Goal: Check status: Check status

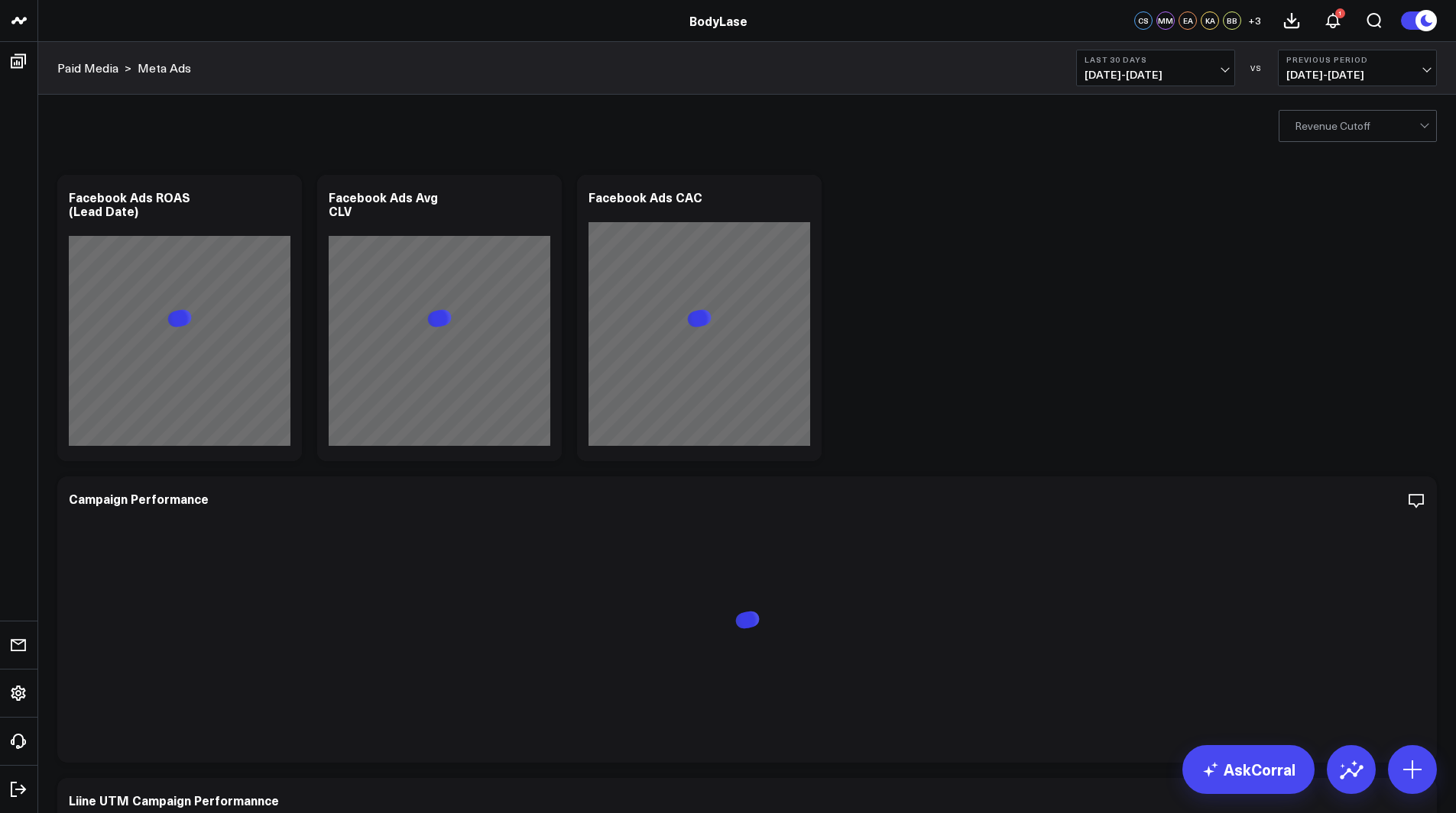
click at [1174, 82] on button "Last 30 Days [DATE] - [DATE]" at bounding box center [1155, 68] width 159 height 37
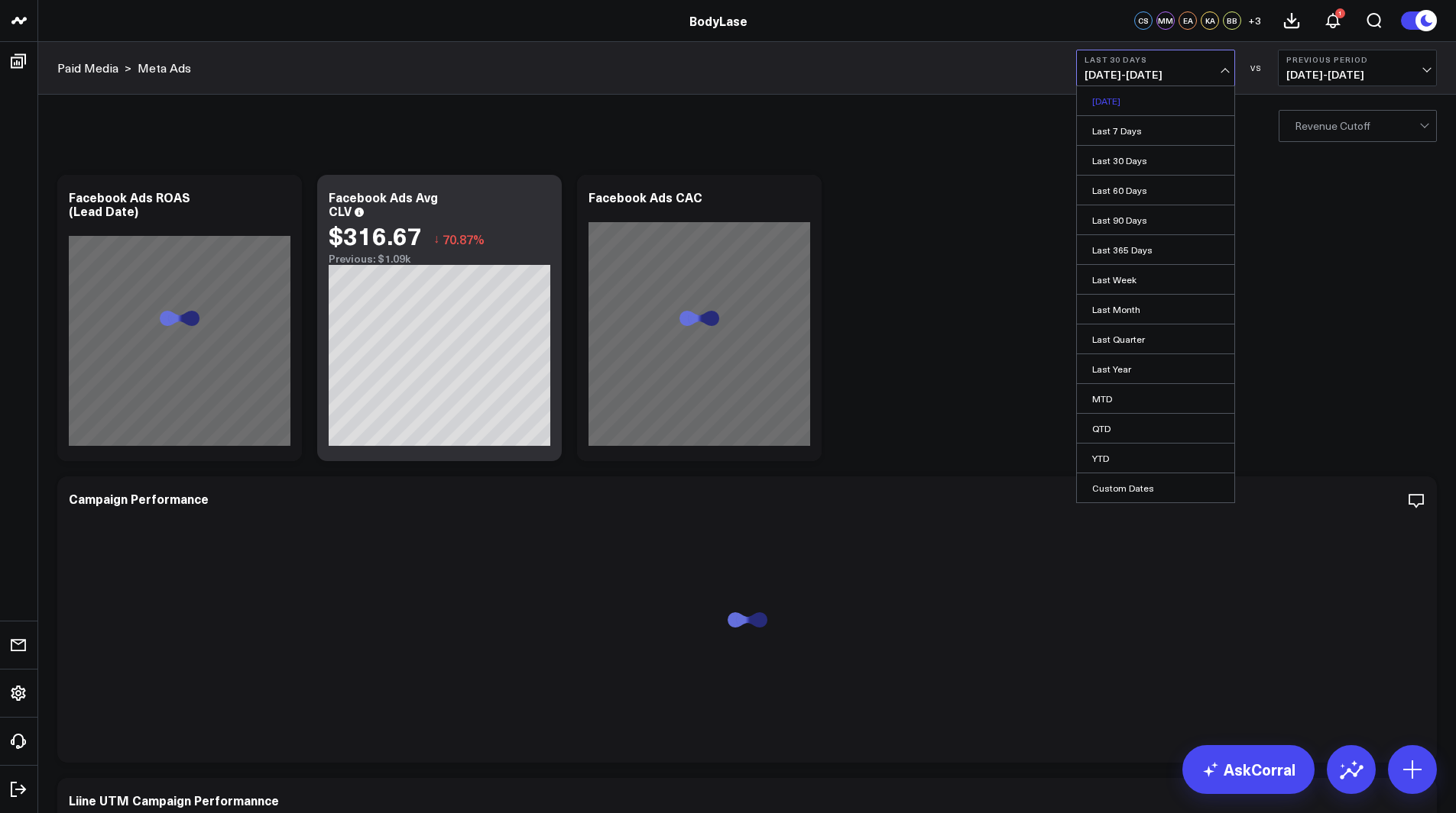
click at [1153, 109] on link "[DATE]" at bounding box center [1155, 100] width 158 height 29
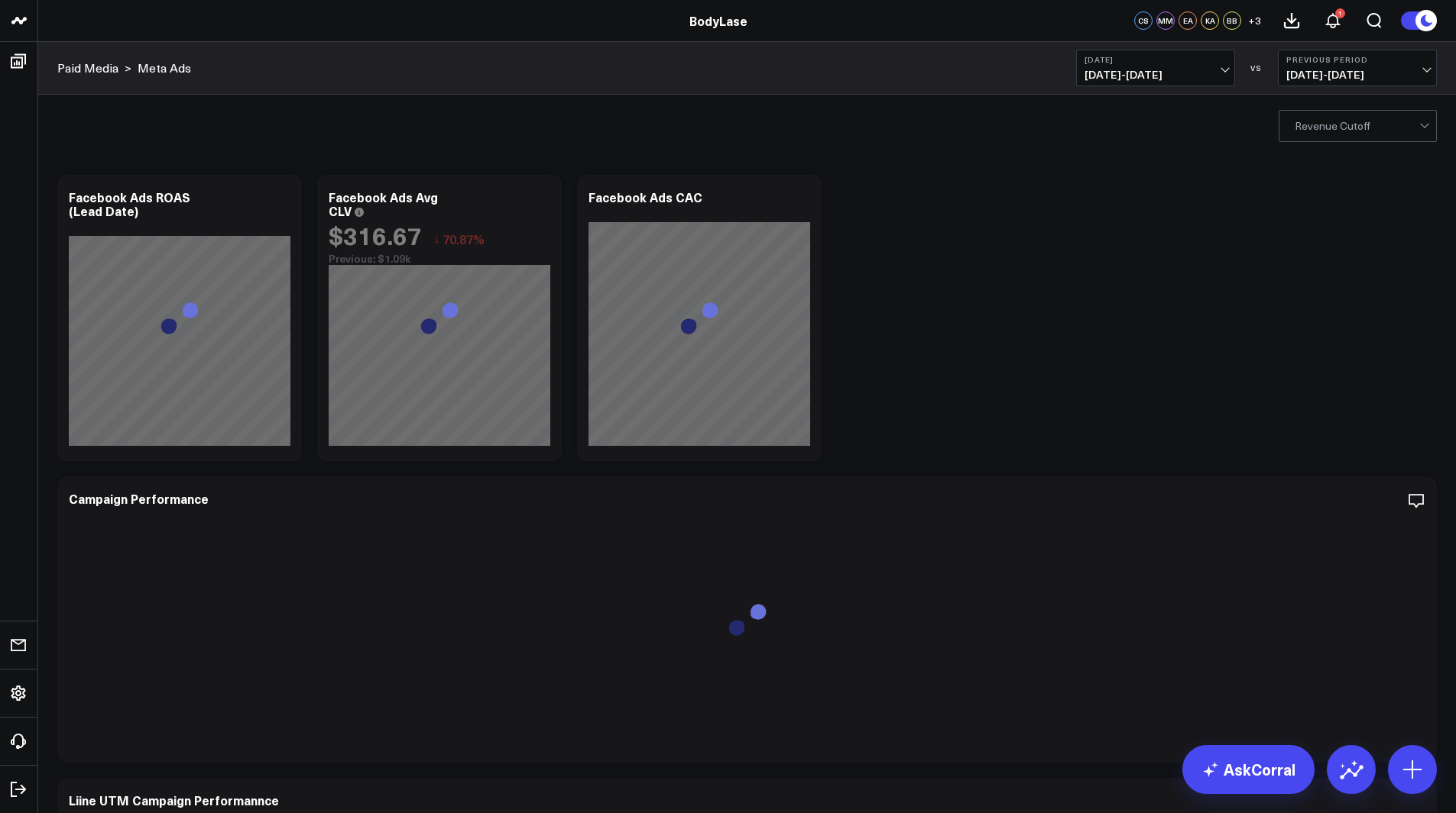
click at [1163, 74] on span "[DATE] - [DATE]" at bounding box center [1155, 75] width 142 height 12
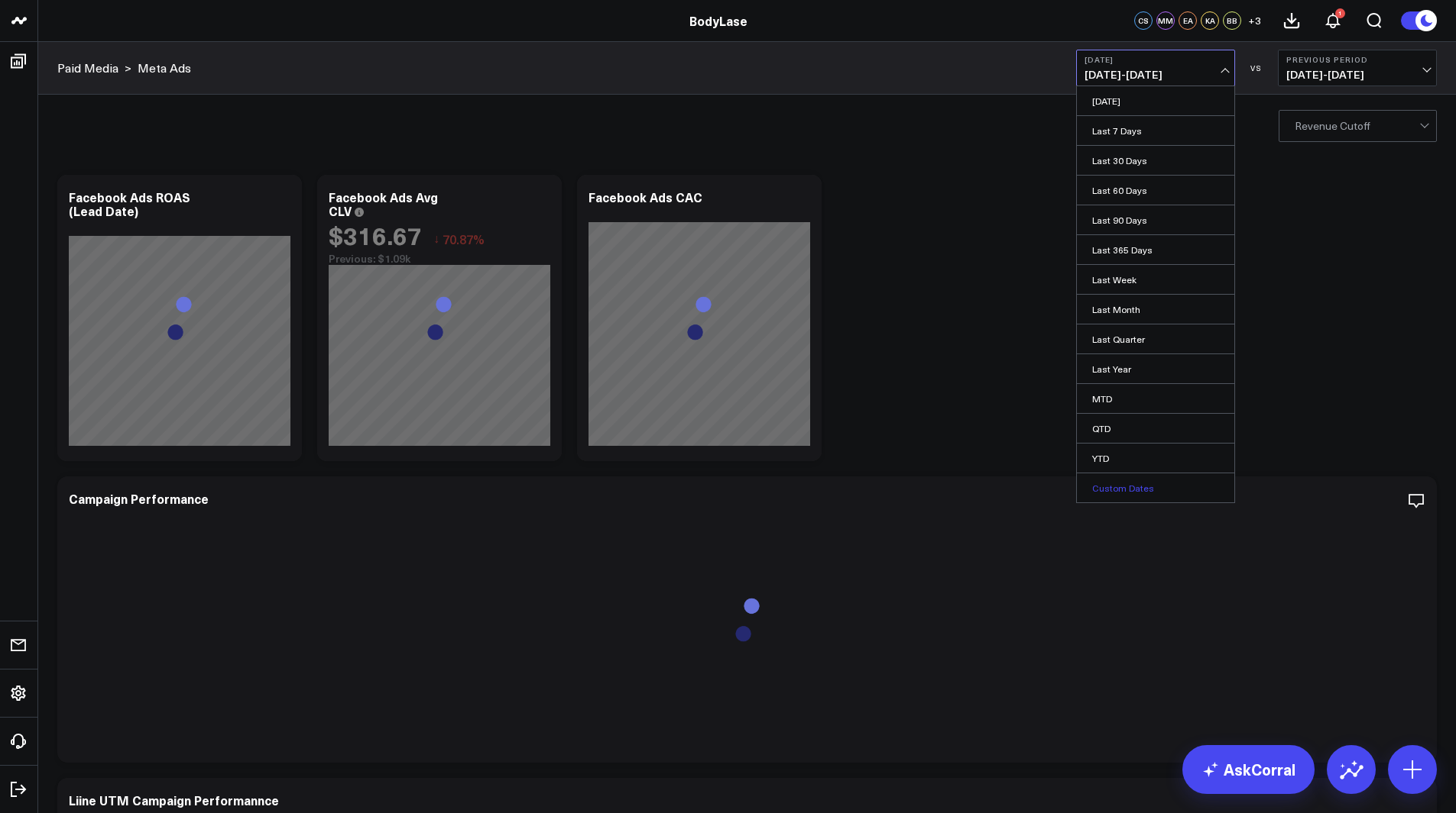
click at [1140, 497] on link "Custom Dates" at bounding box center [1155, 488] width 158 height 29
select select "7"
select select "2025"
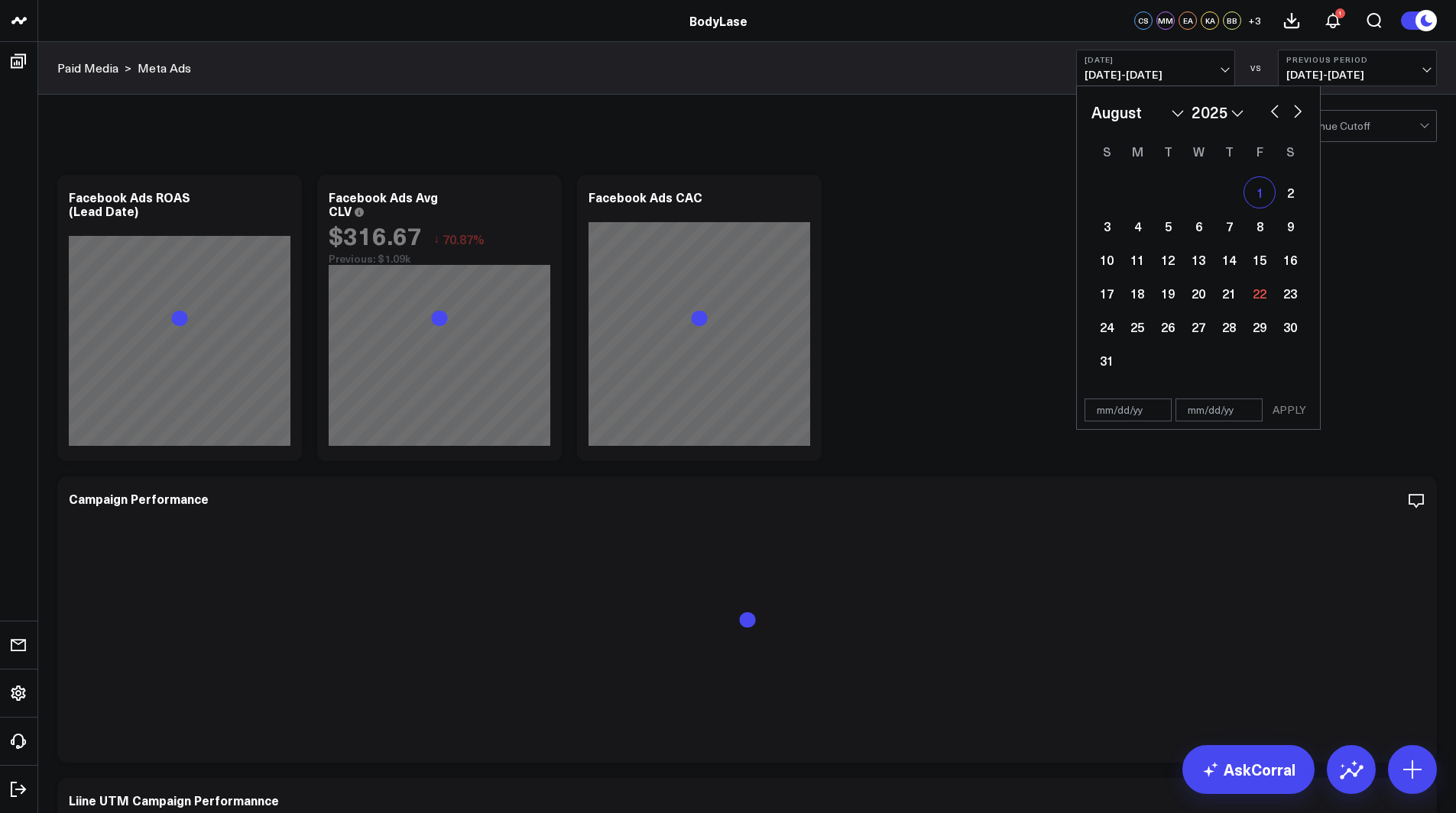
click at [1265, 196] on div "1" at bounding box center [1259, 192] width 31 height 31
select select "7"
select select "2025"
type input "[DATE]"
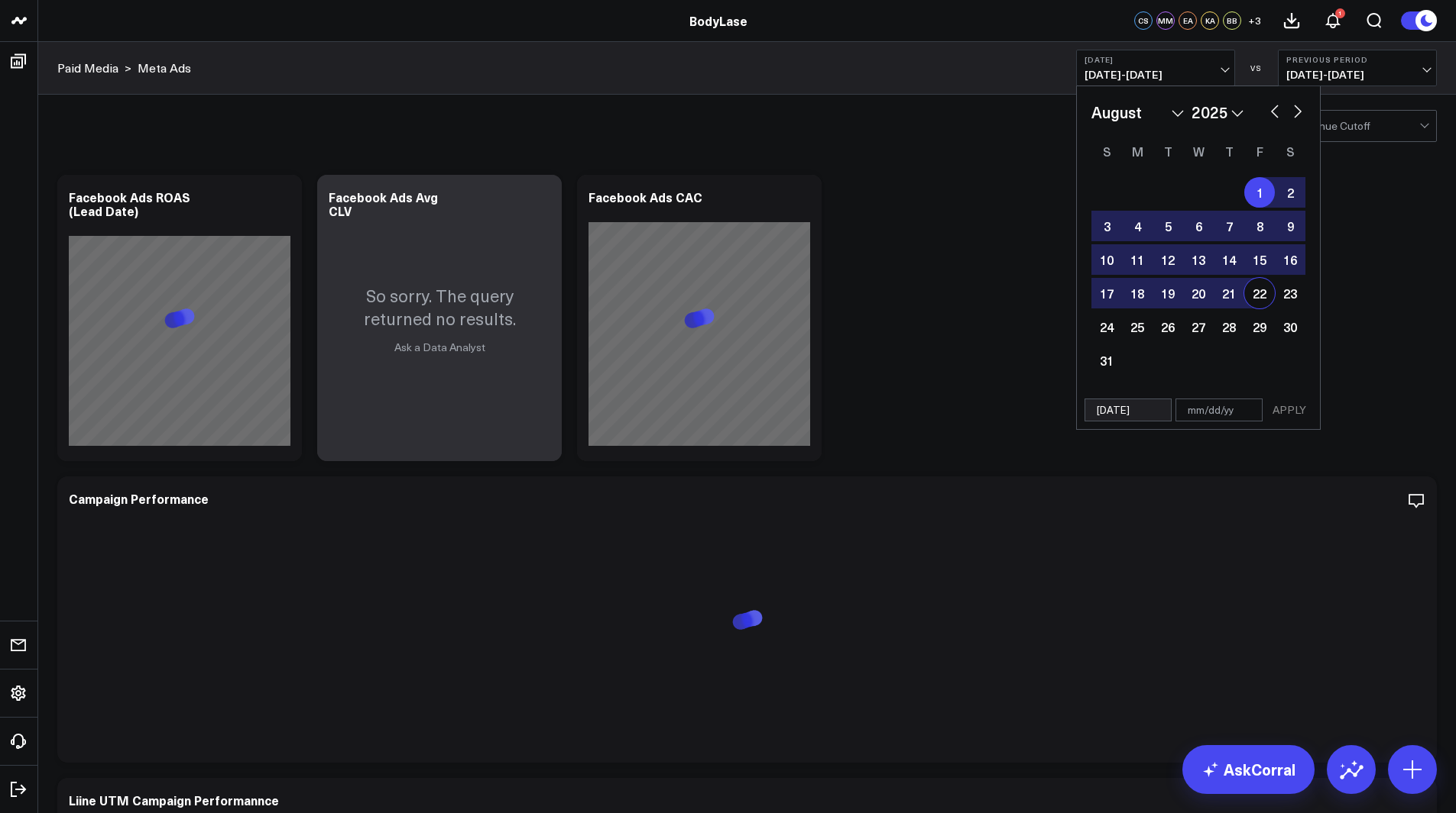
click at [1258, 289] on div "22" at bounding box center [1259, 293] width 31 height 31
type input "[DATE]"
select select "7"
select select "2025"
click at [1279, 410] on button "APPLY" at bounding box center [1289, 410] width 46 height 23
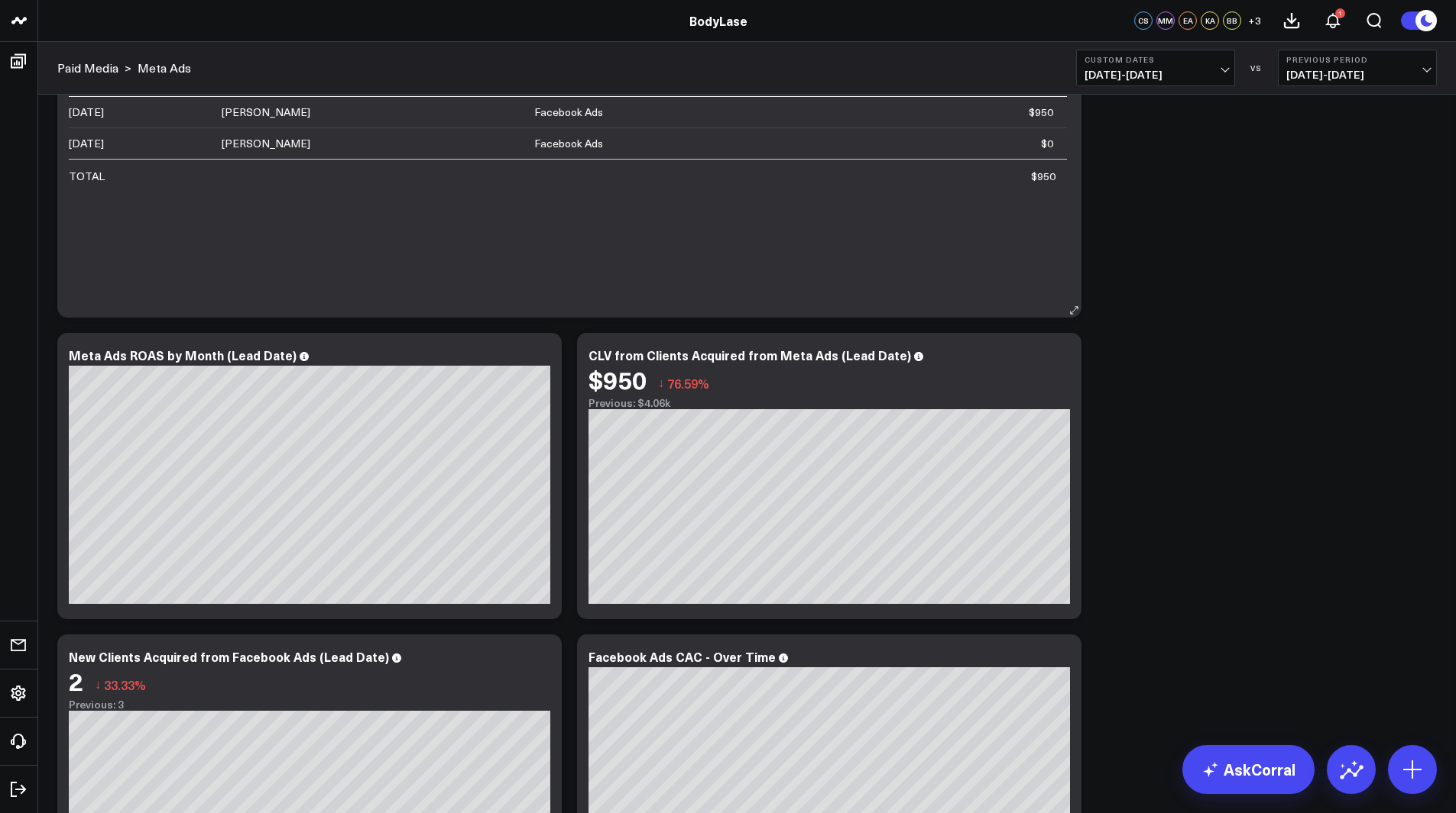
scroll to position [821, 0]
